Goal: Ask a question

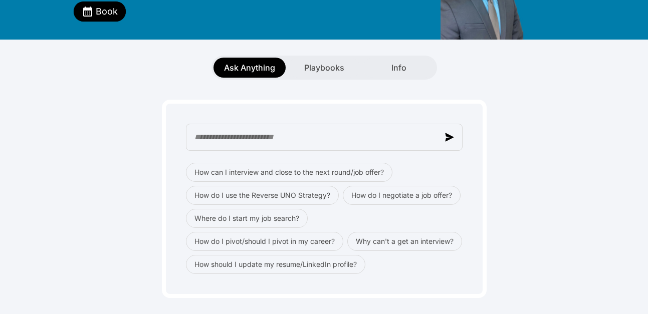
scroll to position [138, 0]
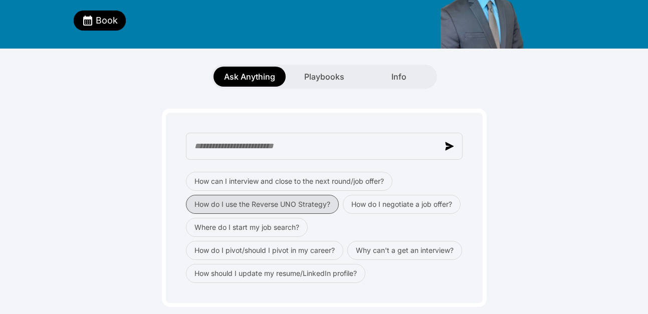
click at [251, 195] on button "How do I use the Reverse UNO Strategy?" at bounding box center [262, 204] width 153 height 19
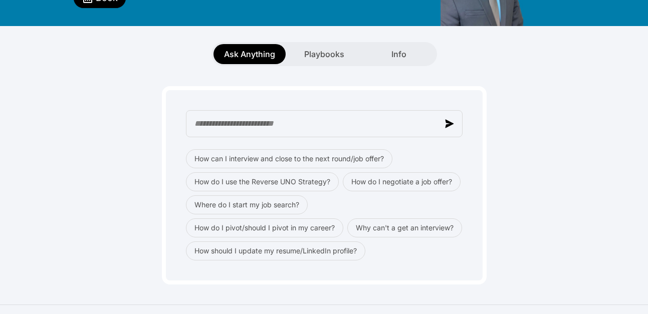
scroll to position [166, 0]
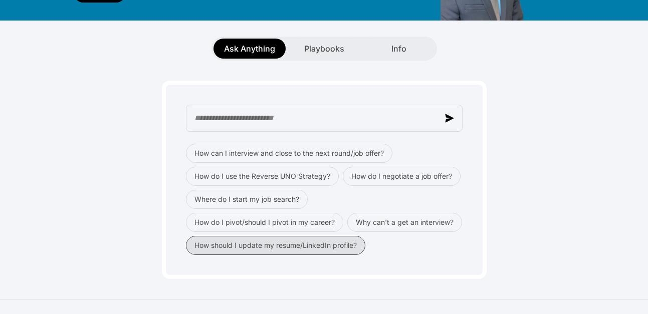
click at [329, 255] on button "How should I update my resume/LinkedIn profile?" at bounding box center [275, 245] width 179 height 19
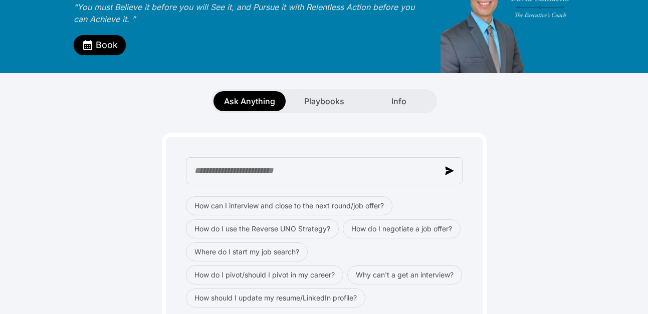
scroll to position [139, 0]
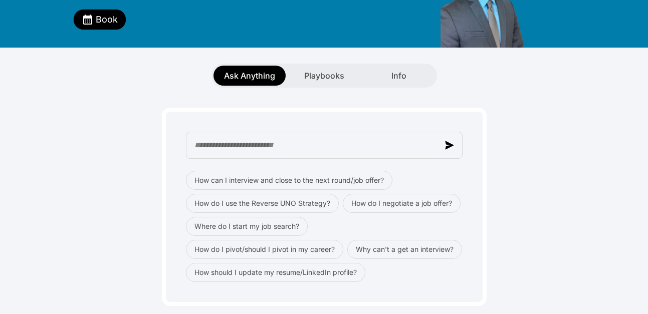
click at [147, 238] on div "How can I interview and close to the next round/job offer? How do I use the Rev…" at bounding box center [324, 197] width 629 height 218
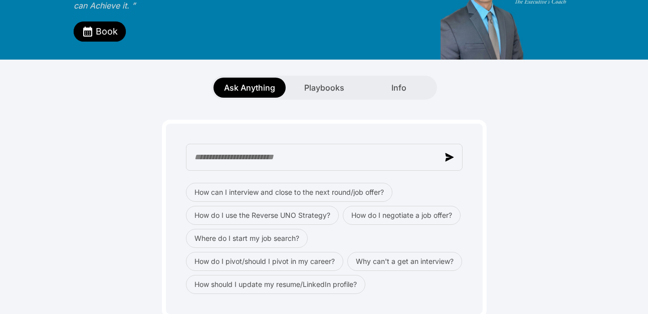
scroll to position [0, 0]
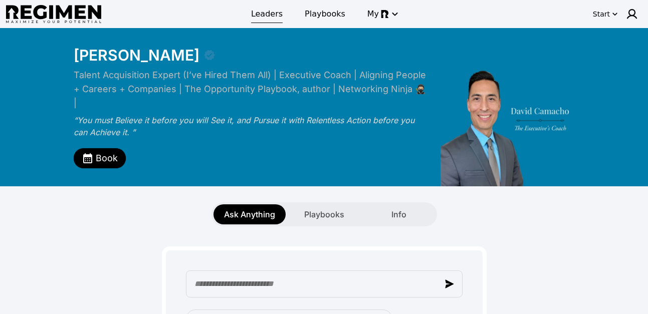
click at [273, 16] on span "Leaders" at bounding box center [267, 14] width 32 height 12
